Goal: Ask a question

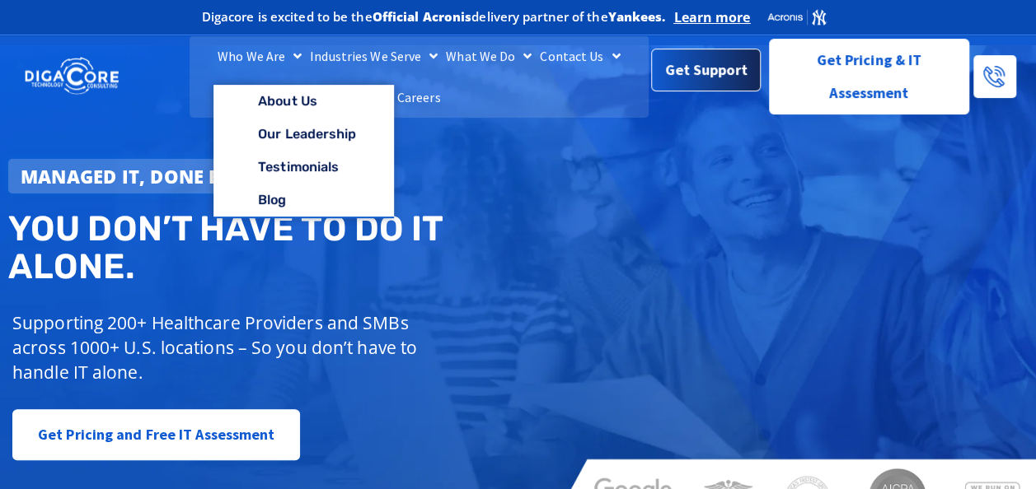
click at [713, 76] on span "Get Support" at bounding box center [706, 70] width 82 height 33
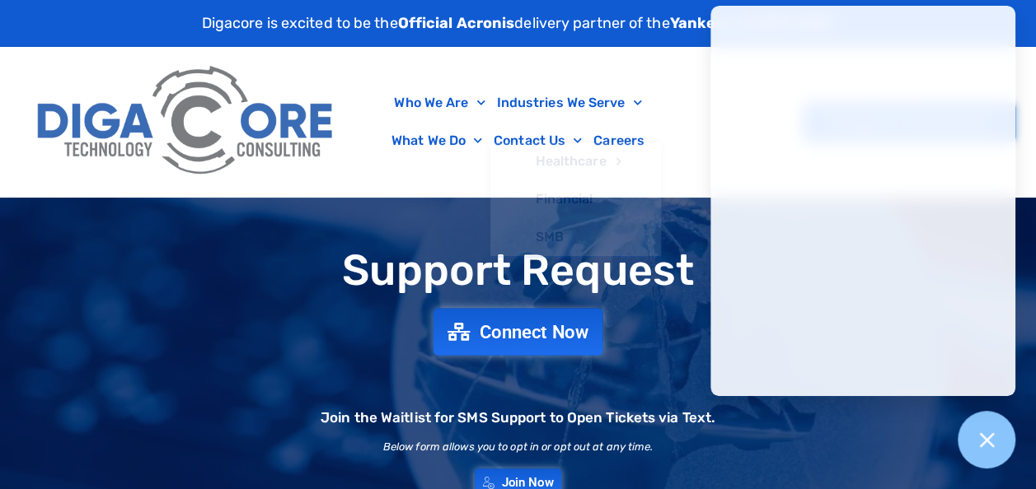
click at [503, 335] on span "Connect Now" at bounding box center [534, 332] width 109 height 18
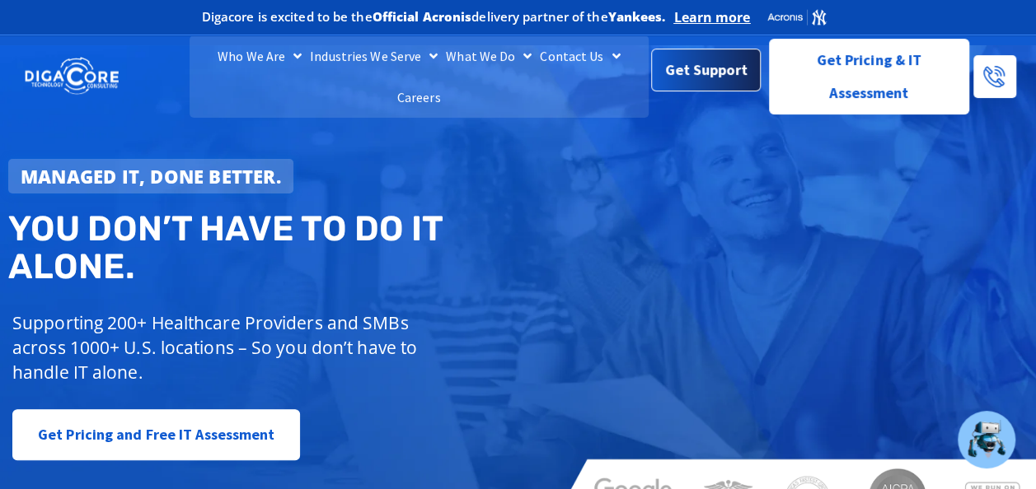
click at [726, 77] on span "Get Support" at bounding box center [706, 70] width 82 height 33
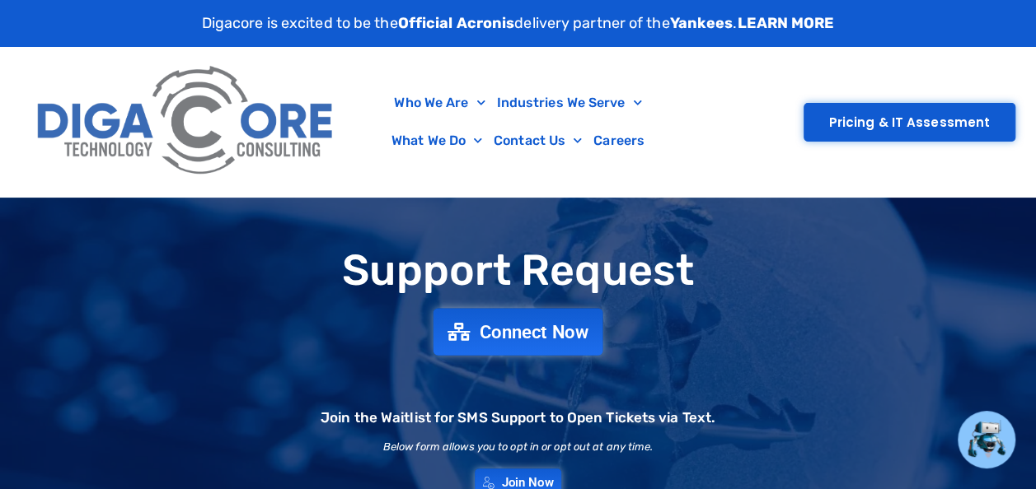
click at [488, 331] on span "Connect Now" at bounding box center [534, 332] width 109 height 18
